Goal: Navigation & Orientation: Find specific page/section

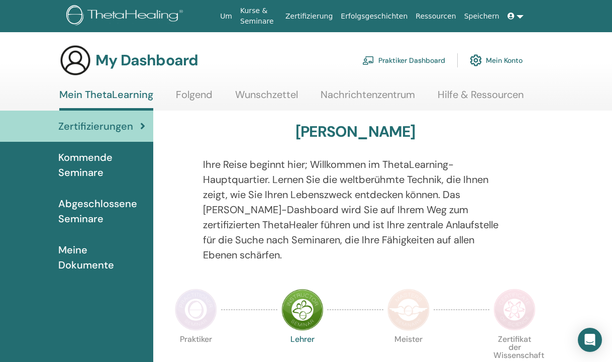
click at [92, 218] on span "Abgeschlossene Seminare" at bounding box center [101, 211] width 87 height 30
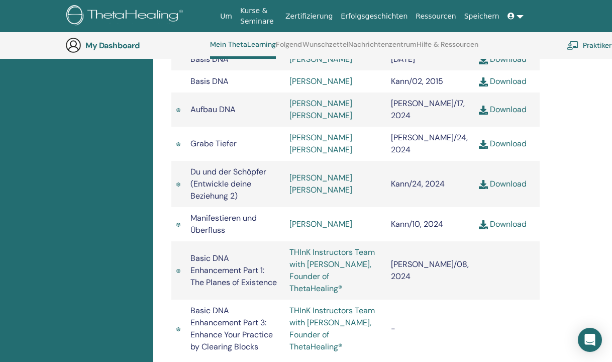
scroll to position [424, 0]
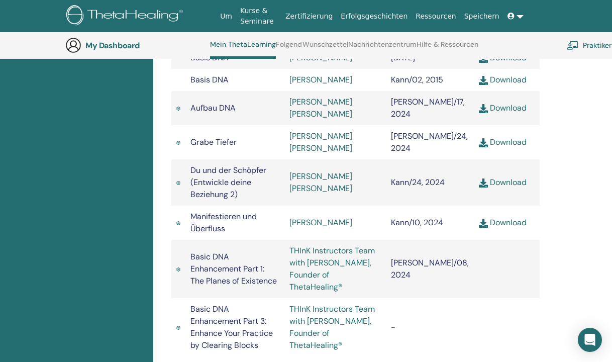
click at [346, 303] on link "THInK Instructors Team with Vianna Stibal, Founder of ThetaHealing®" at bounding box center [331, 326] width 85 height 47
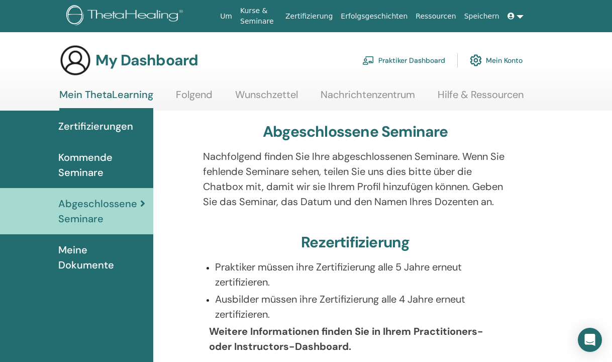
scroll to position [0, 0]
click at [86, 160] on span "Kommende Seminare" at bounding box center [101, 165] width 87 height 30
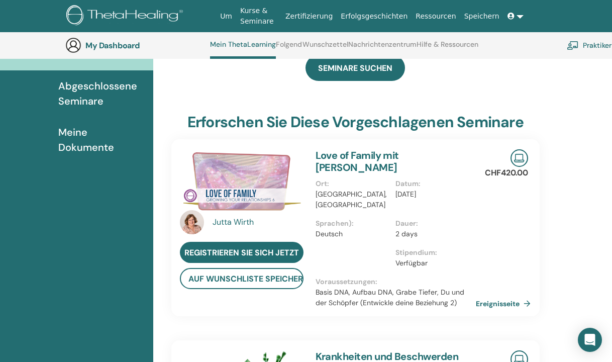
scroll to position [146, 0]
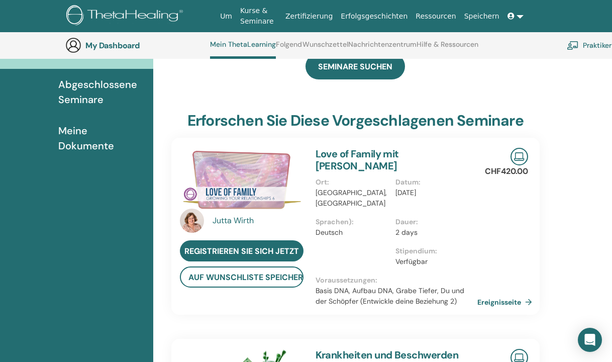
click at [501, 294] on link "Ereignisseite" at bounding box center [506, 301] width 59 height 15
click at [89, 98] on span "Abgeschlossene Seminare" at bounding box center [101, 92] width 87 height 30
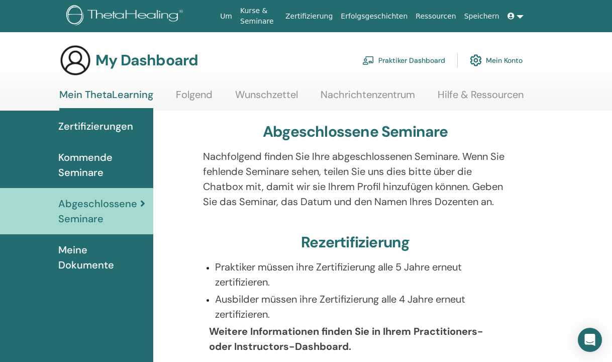
click at [96, 162] on span "Kommende Seminare" at bounding box center [101, 165] width 87 height 30
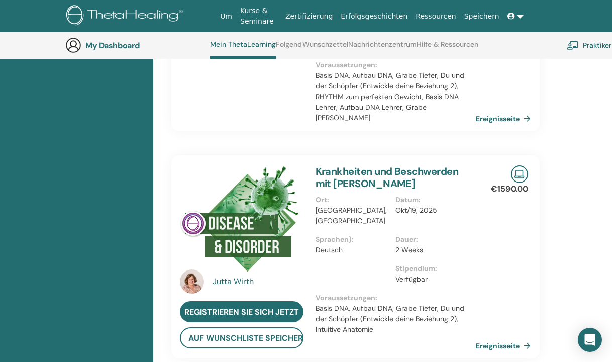
scroll to position [641, 0]
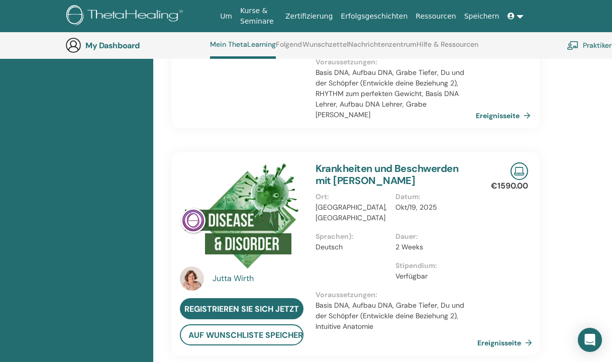
click at [514, 335] on link "Ereignisseite" at bounding box center [506, 342] width 59 height 15
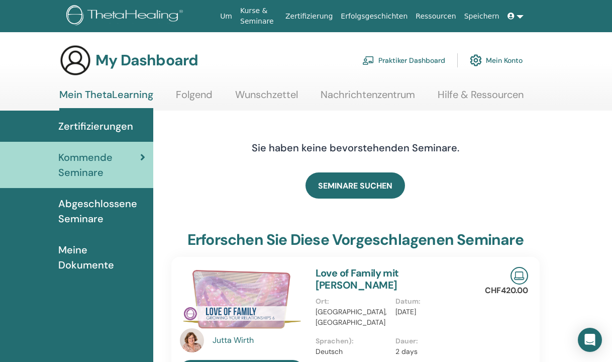
scroll to position [0, 0]
